Goal: Information Seeking & Learning: Check status

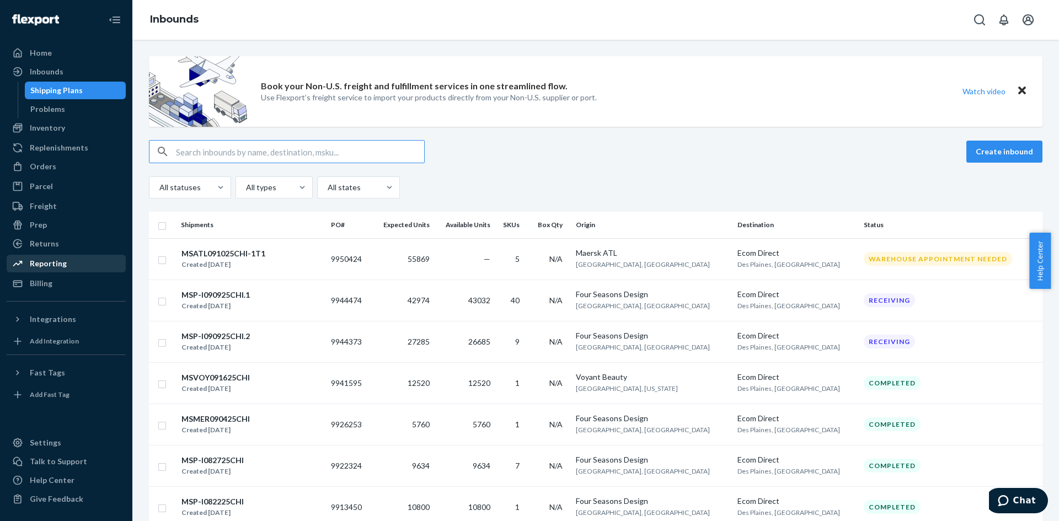
click at [68, 269] on div "Reporting" at bounding box center [66, 263] width 117 height 15
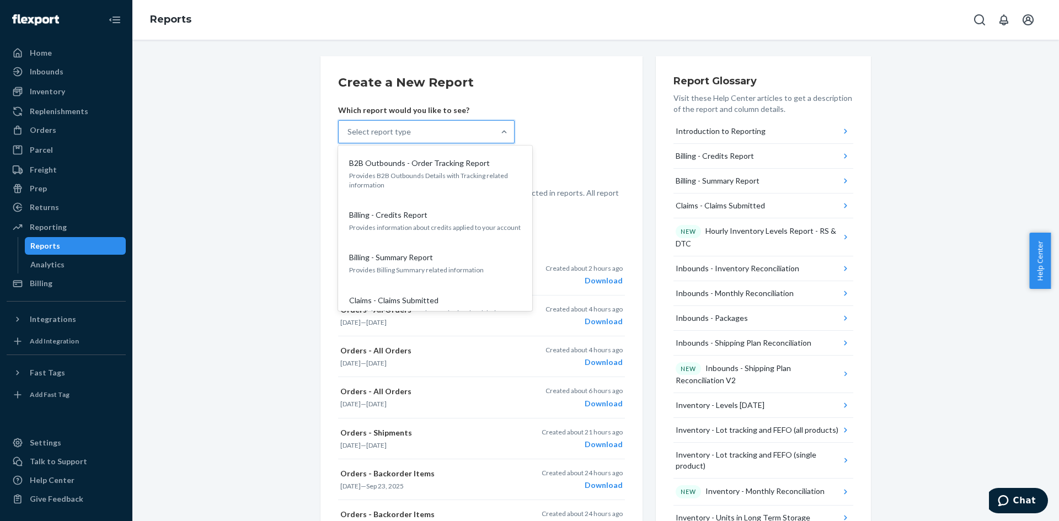
click at [462, 128] on div "Select report type" at bounding box center [417, 132] width 156 height 22
click at [349, 128] on input "option B2B Outbounds - Order Tracking Report focused, 1 of 33. 33 results avail…" at bounding box center [347, 131] width 1 height 11
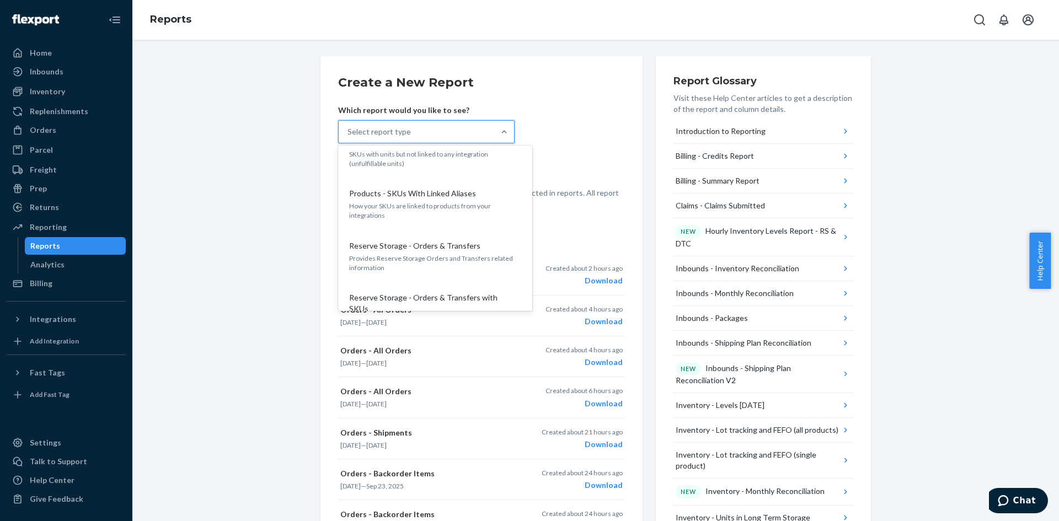
scroll to position [1434, 0]
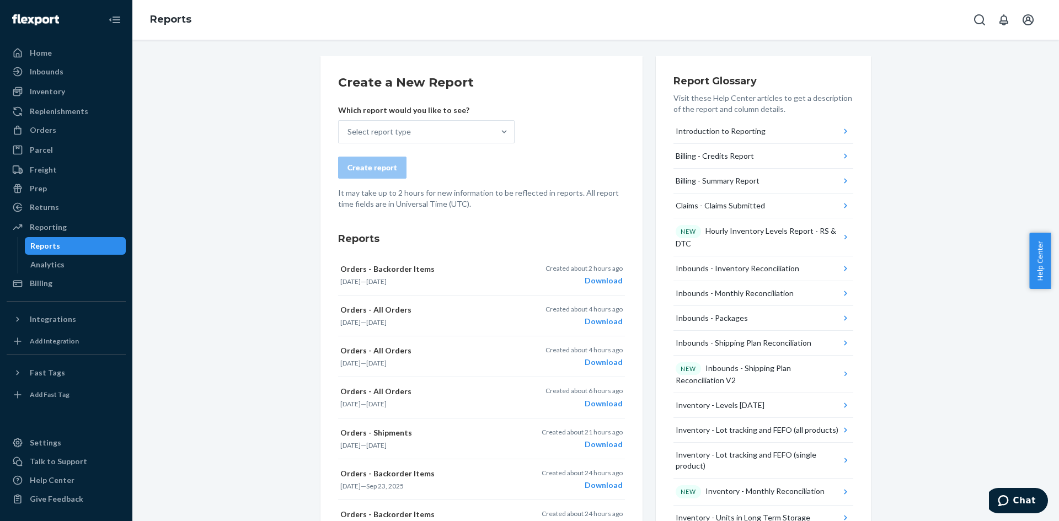
click at [137, 283] on div "Create a New Report Which report would you like to see? Select report type Crea…" at bounding box center [595, 280] width 926 height 481
click at [73, 65] on div "Inbounds" at bounding box center [66, 71] width 117 height 15
